Goal: Find specific page/section: Find specific page/section

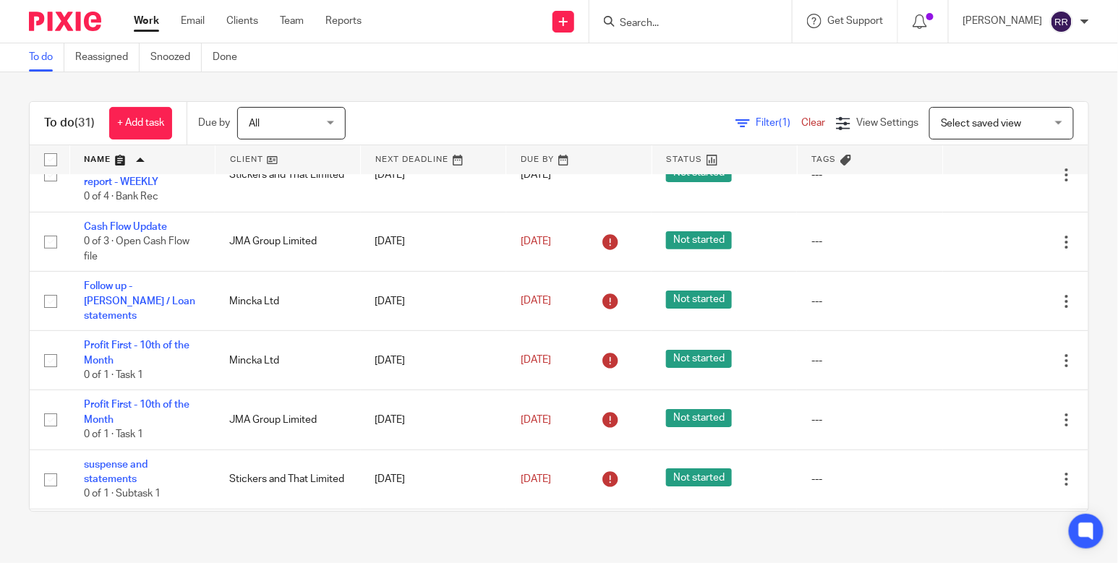
scroll to position [1798, 0]
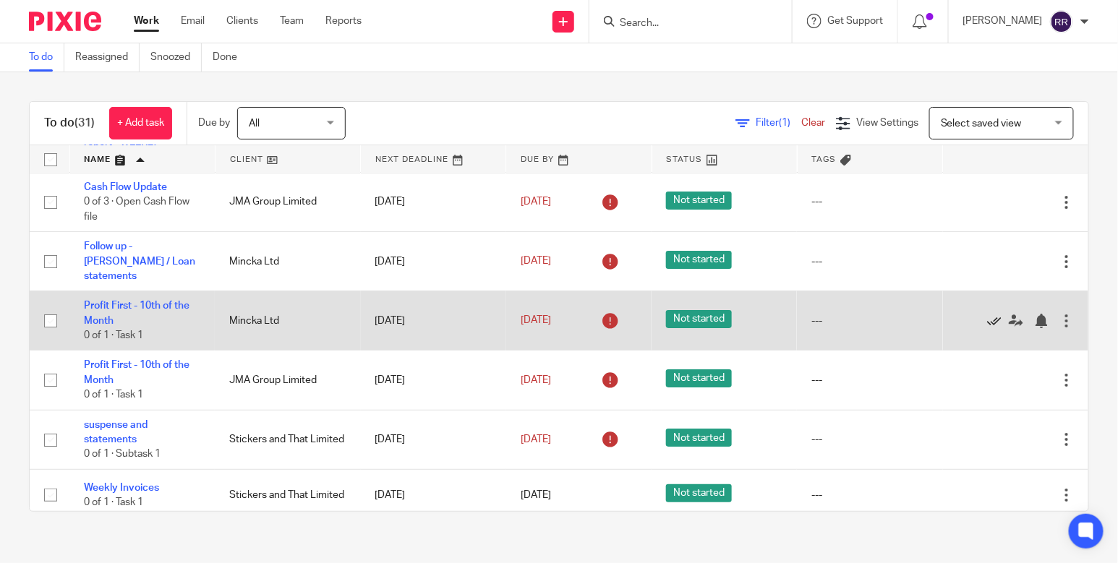
click at [987, 314] on icon at bounding box center [994, 321] width 14 height 14
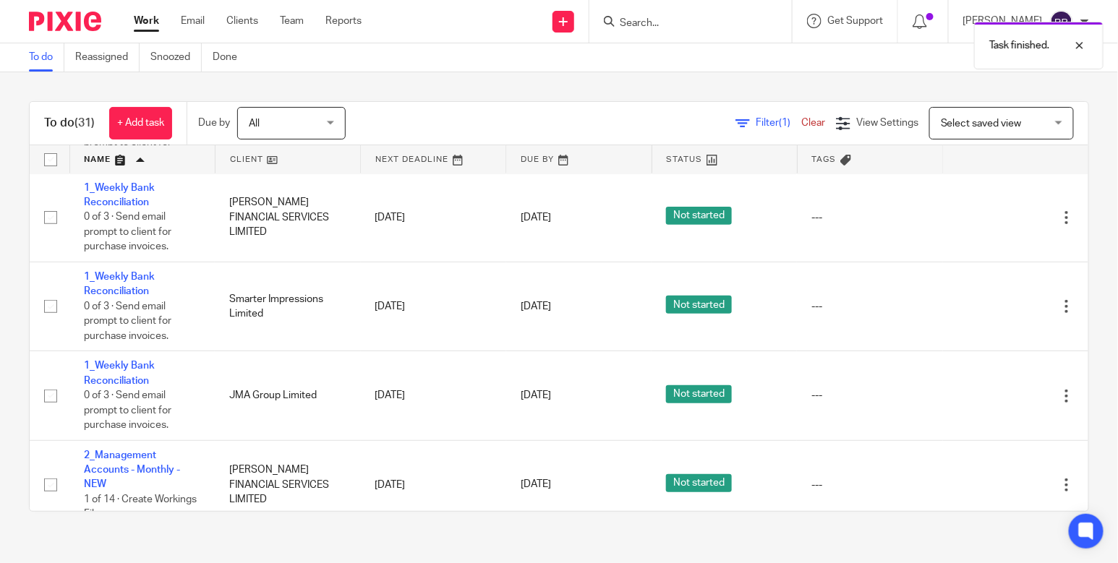
scroll to position [21, 0]
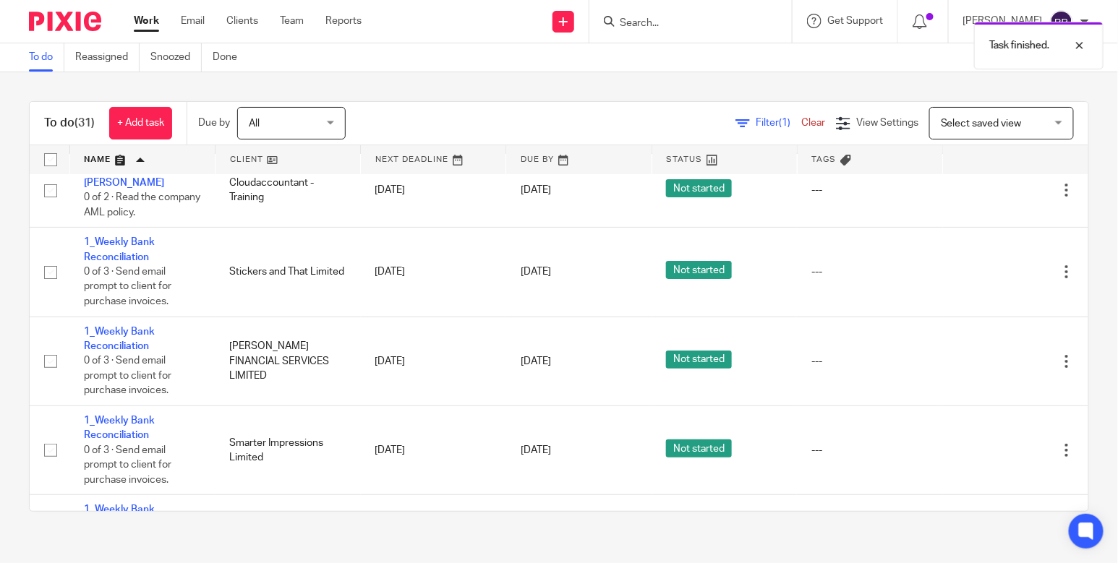
click at [122, 153] on link at bounding box center [142, 159] width 145 height 29
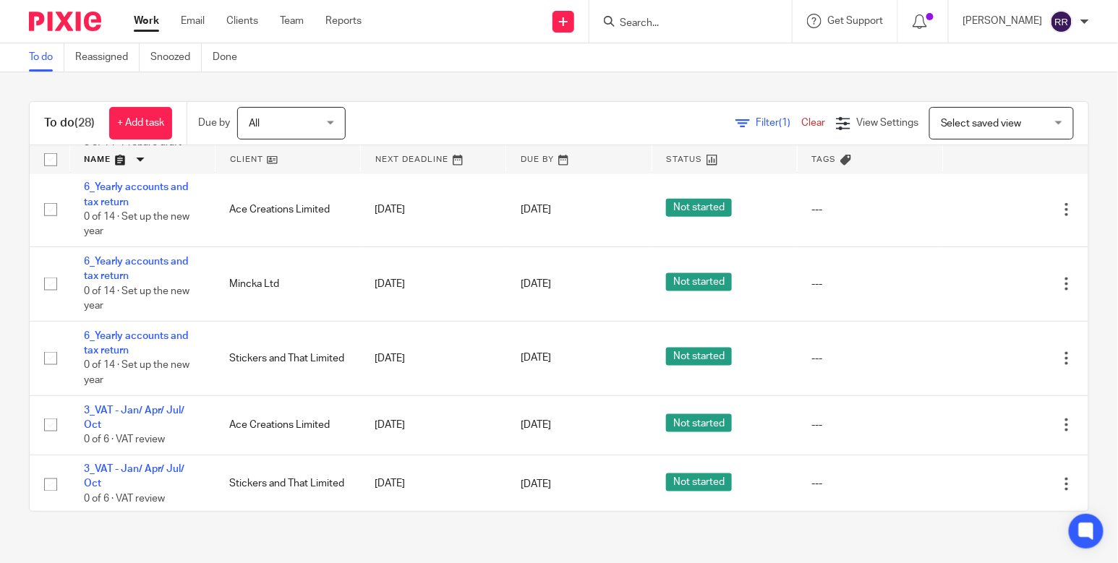
scroll to position [270, 0]
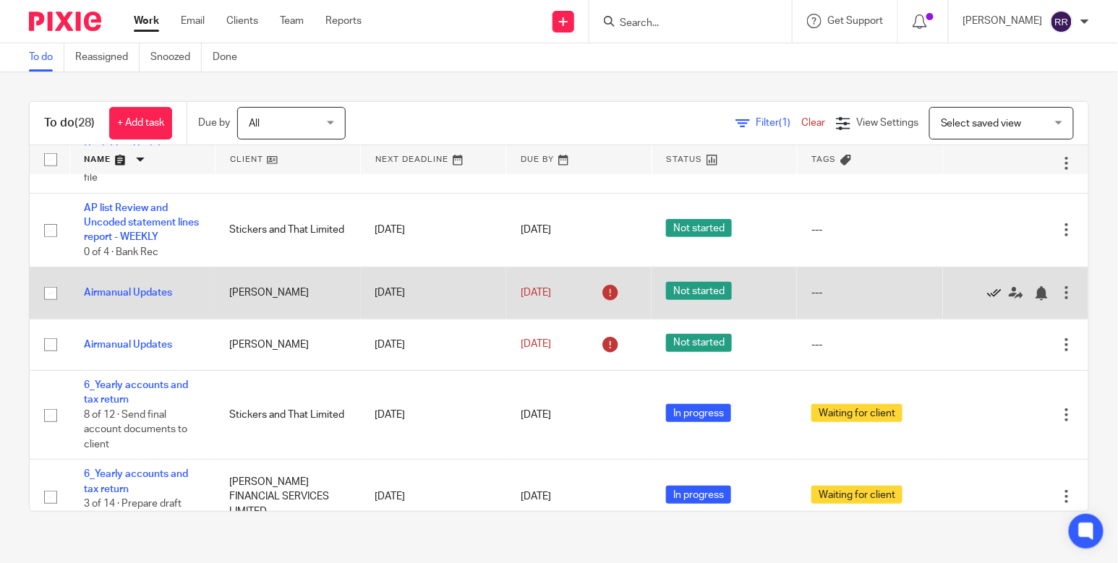
click at [987, 286] on icon at bounding box center [994, 293] width 14 height 14
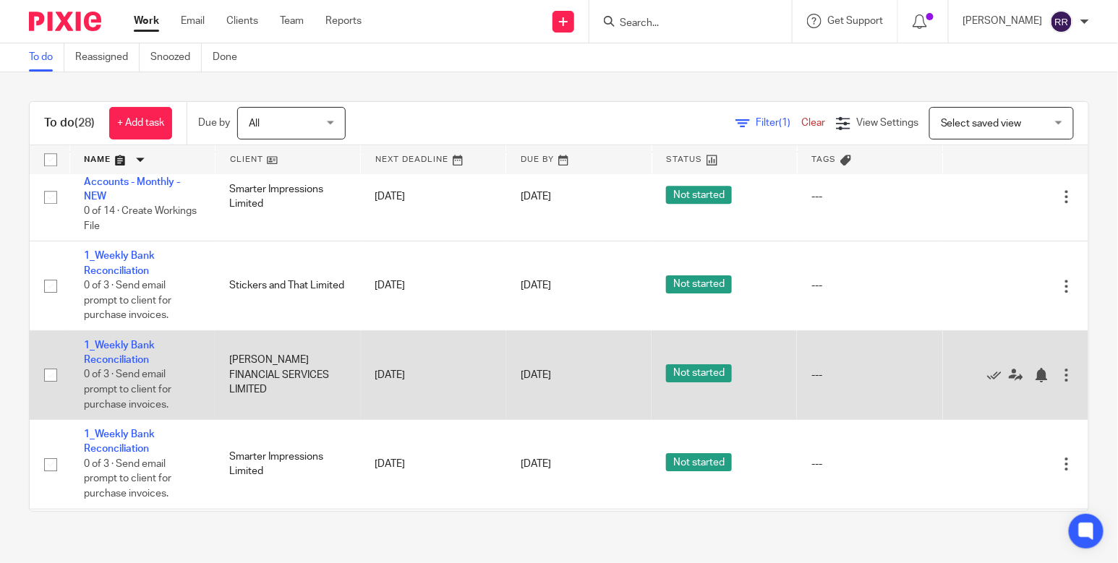
scroll to position [1686, 0]
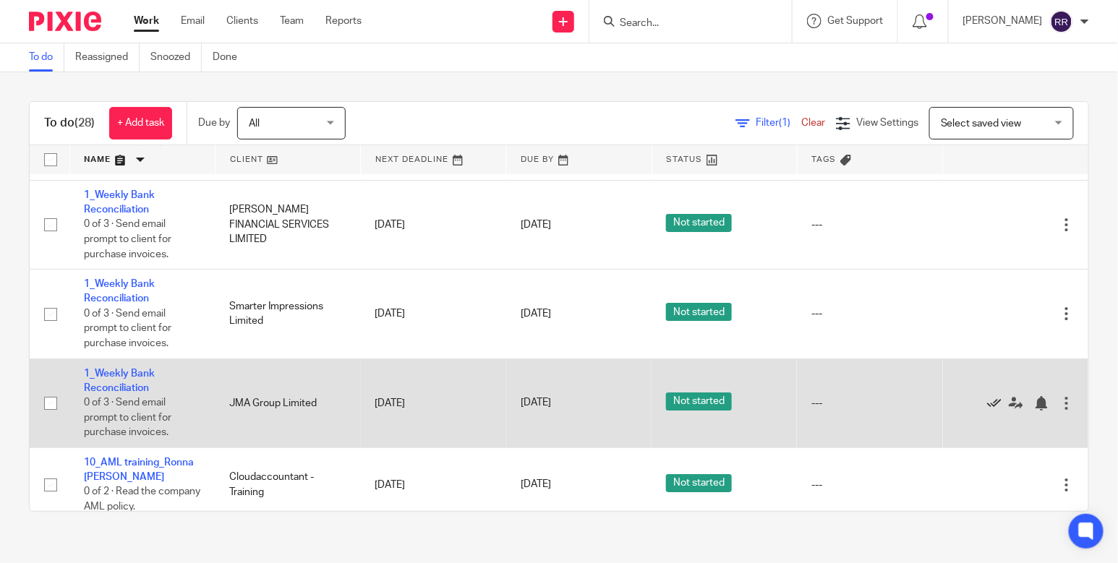
click at [987, 396] on icon at bounding box center [994, 403] width 14 height 14
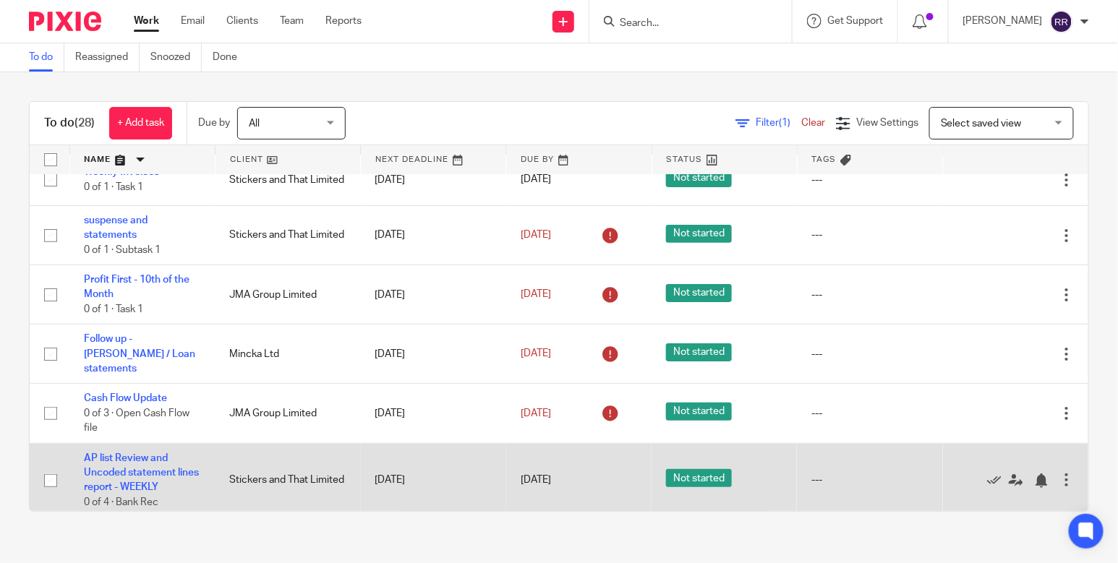
scroll to position [0, 0]
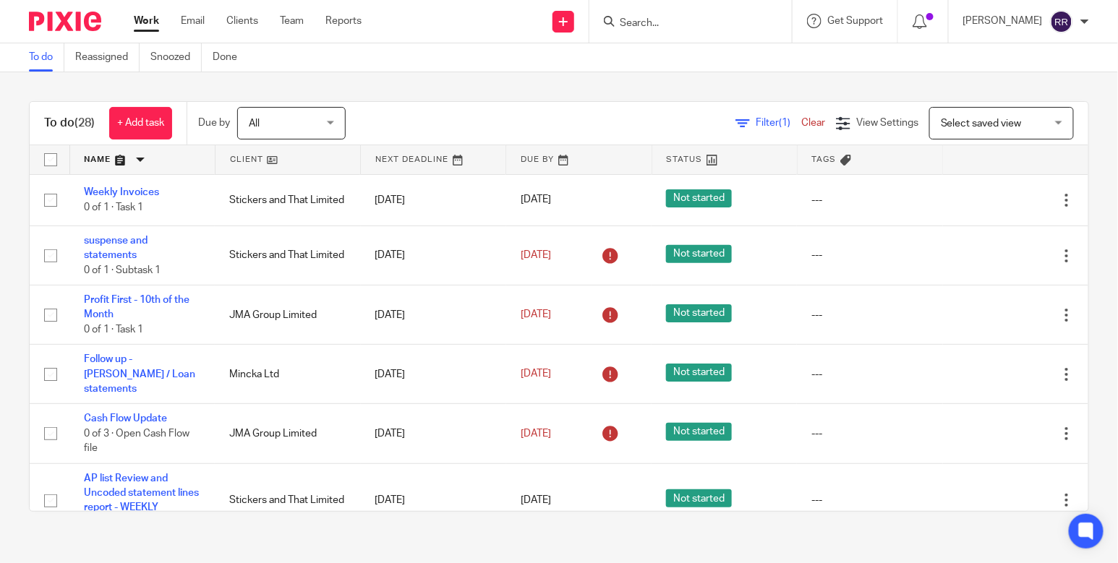
click at [115, 155] on link at bounding box center [142, 159] width 145 height 29
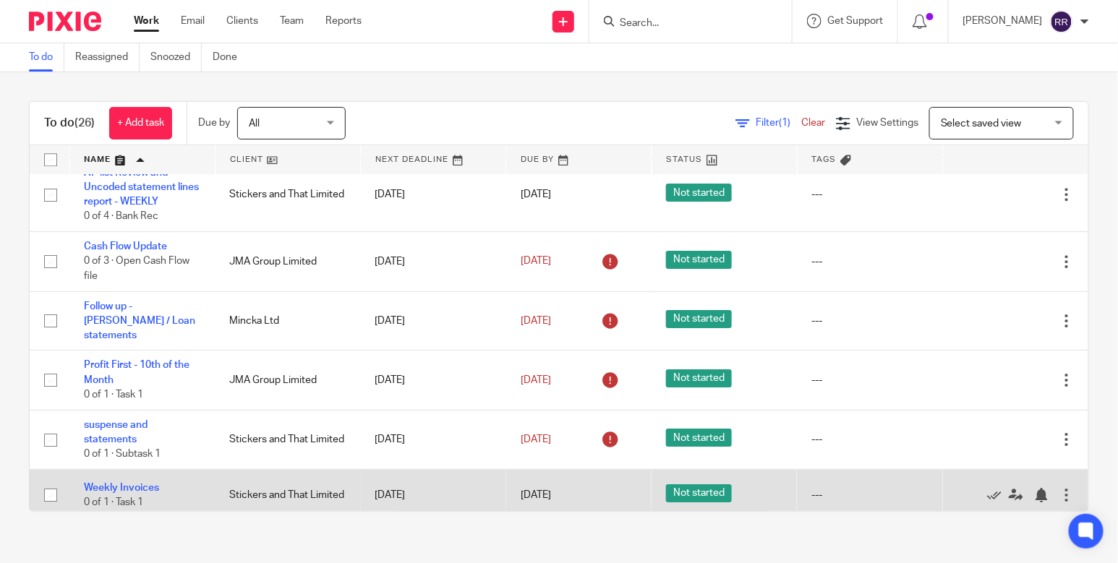
scroll to position [1507, 0]
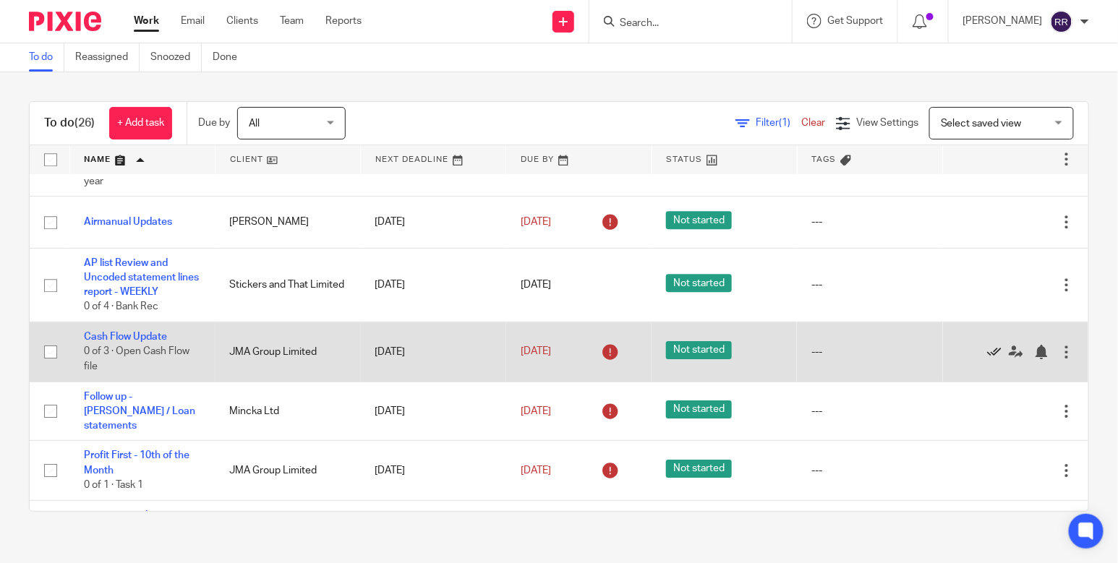
click at [987, 350] on icon at bounding box center [994, 352] width 14 height 14
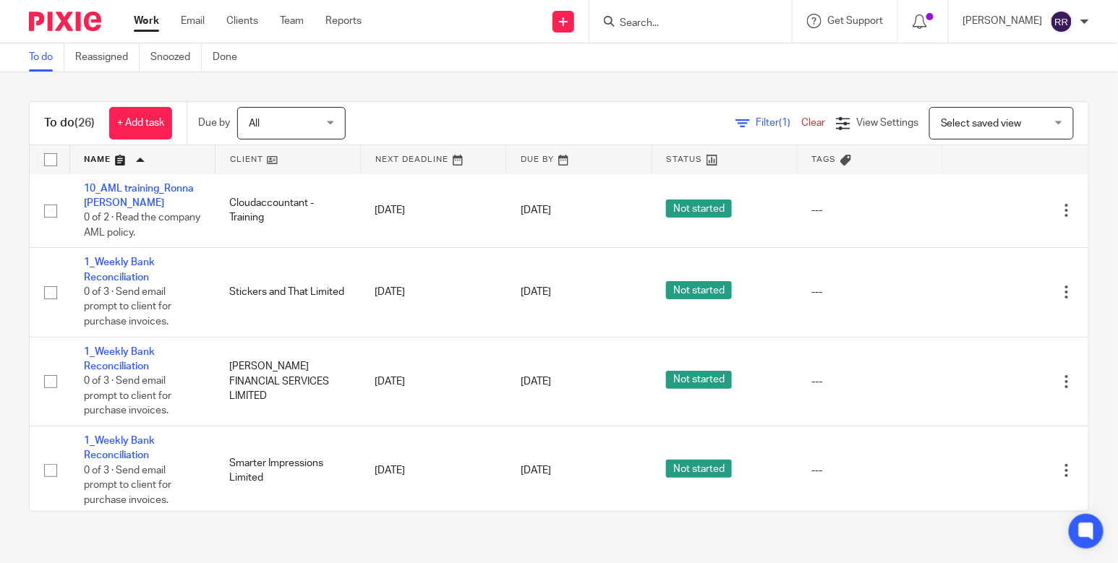
scroll to position [0, 0]
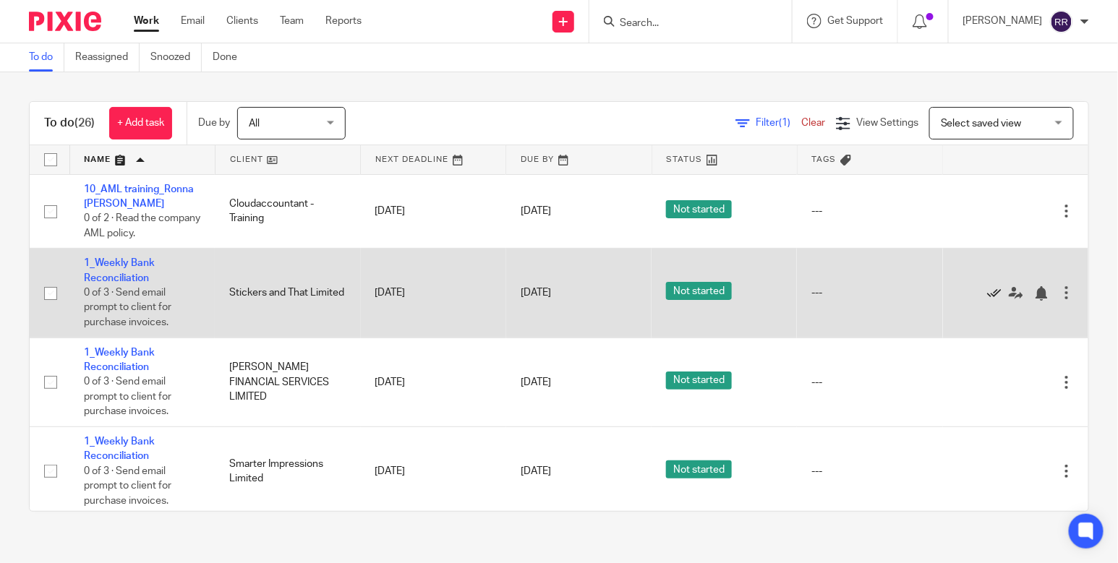
click at [987, 291] on icon at bounding box center [994, 293] width 14 height 14
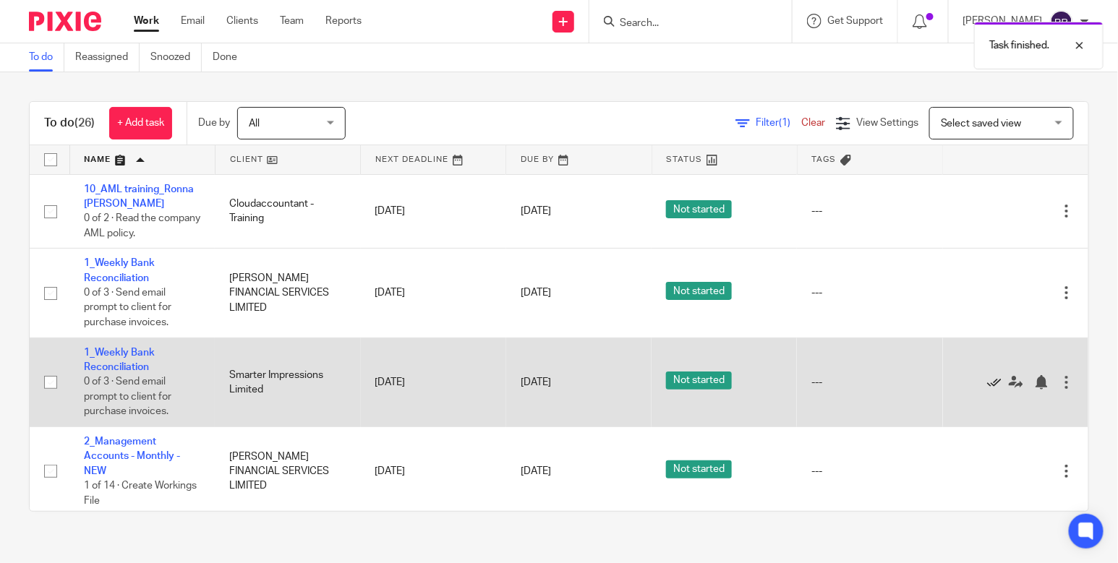
click at [987, 377] on icon at bounding box center [994, 382] width 14 height 14
